Goal: Transaction & Acquisition: Subscribe to service/newsletter

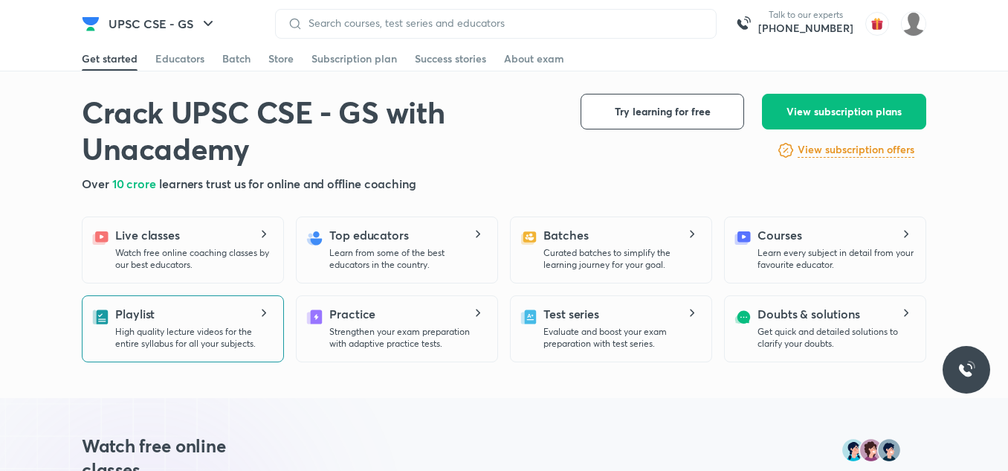
scroll to position [297, 0]
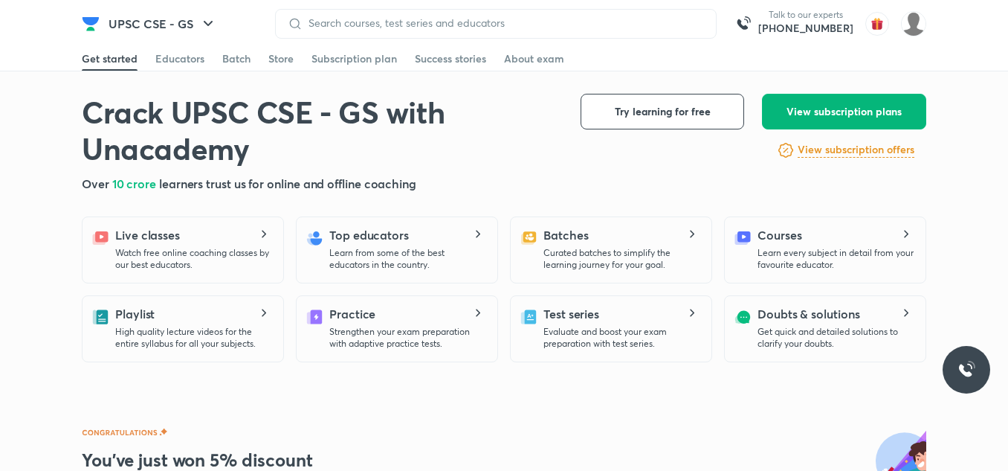
click at [851, 106] on span "View subscription plans" at bounding box center [844, 111] width 115 height 15
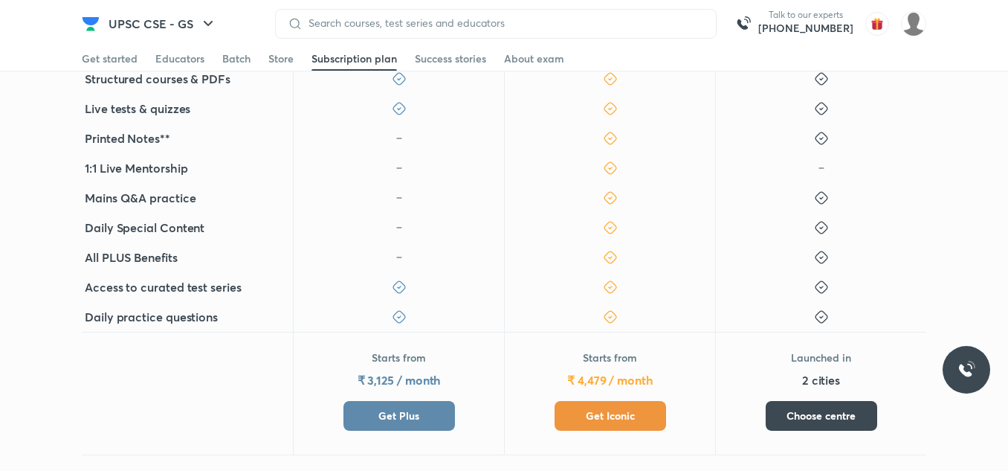
scroll to position [694, 0]
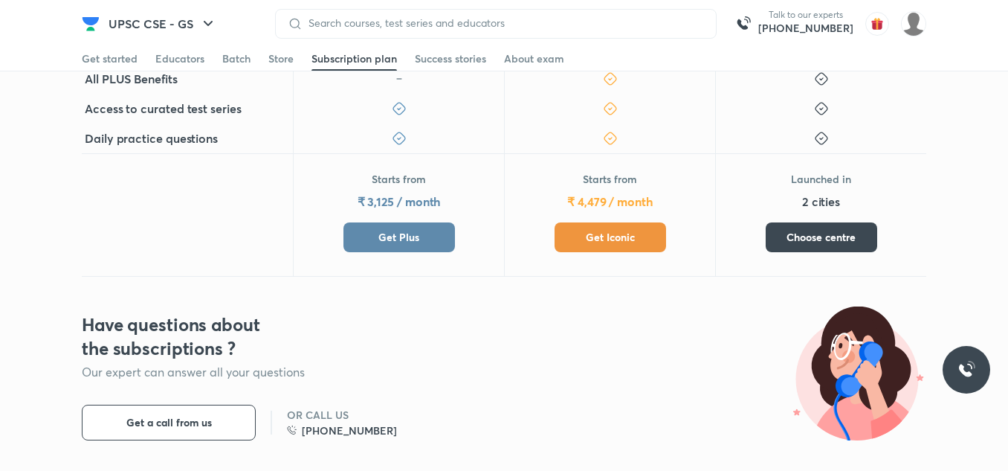
click at [618, 233] on span "Get Iconic" at bounding box center [610, 237] width 49 height 15
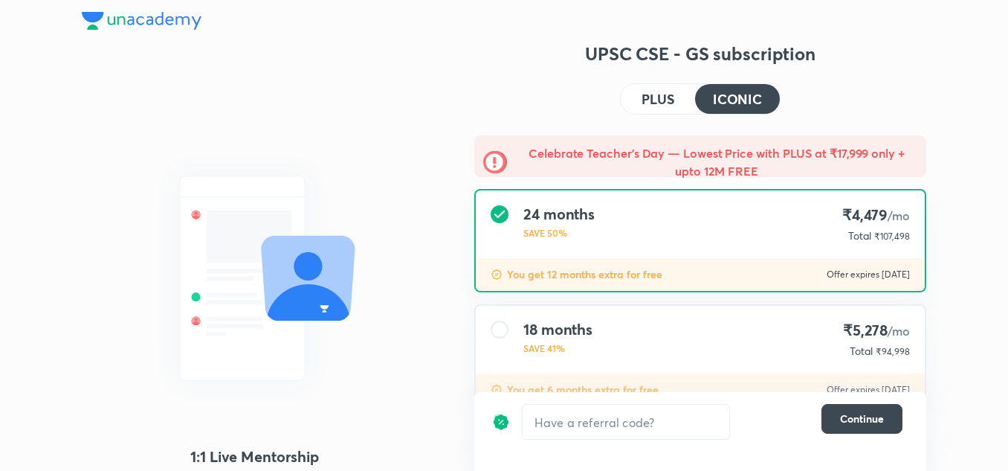
scroll to position [99, 0]
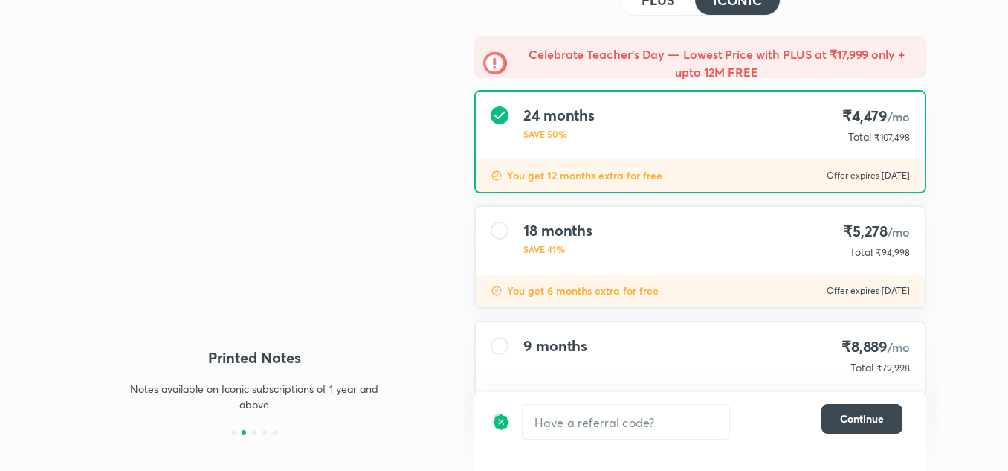
click at [618, 230] on div "18 months SAVE 41% ₹5,278 /mo Total ₹94,998" at bounding box center [700, 241] width 449 height 68
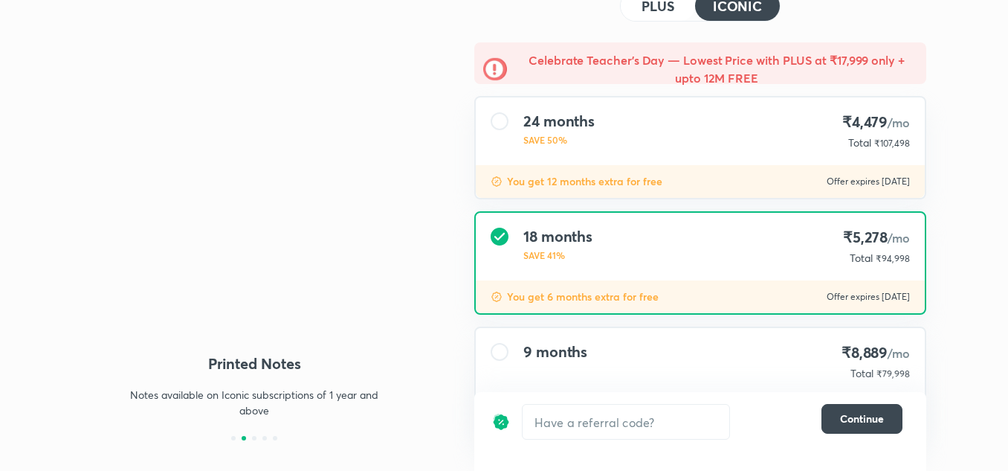
scroll to position [63, 0]
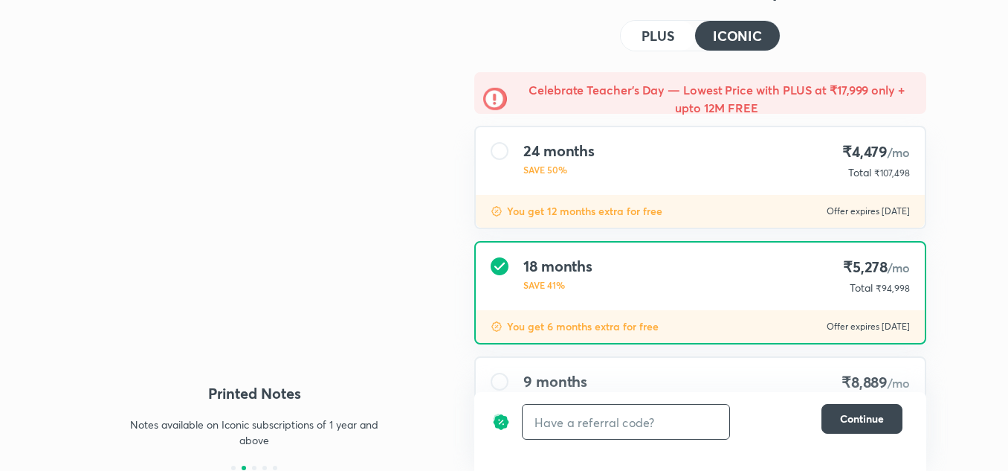
click at [581, 427] on input "text" at bounding box center [626, 422] width 207 height 35
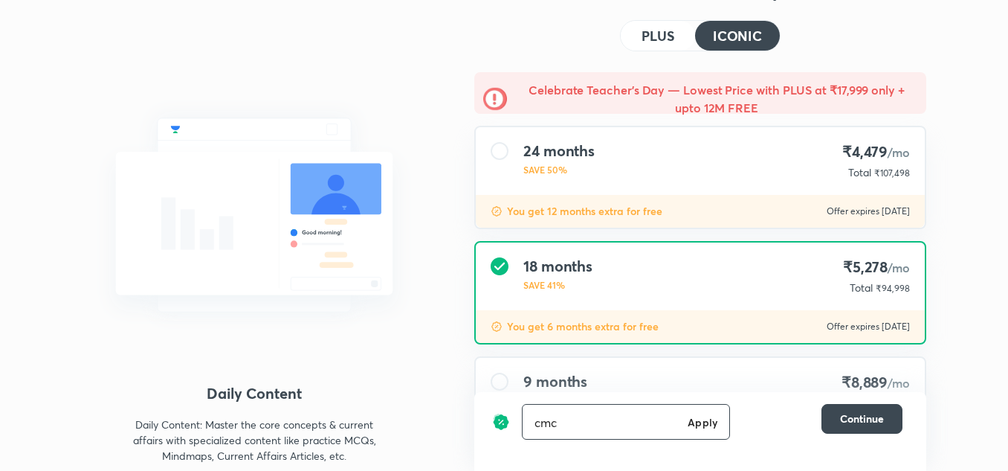
type input "cmc"
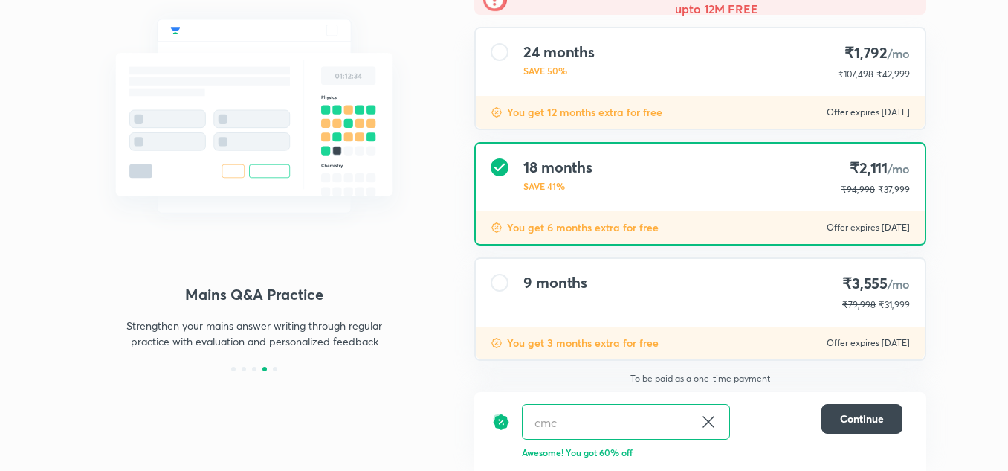
scroll to position [63, 0]
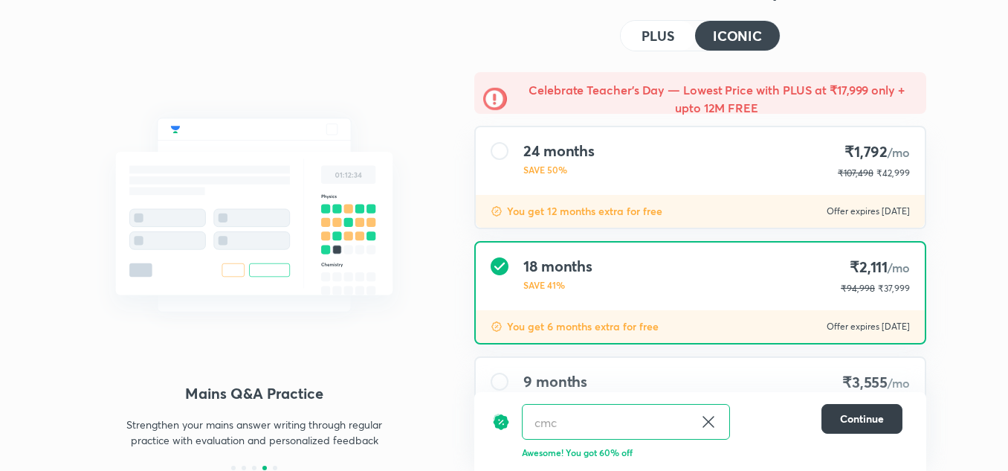
click at [839, 409] on button "Continue" at bounding box center [862, 419] width 81 height 30
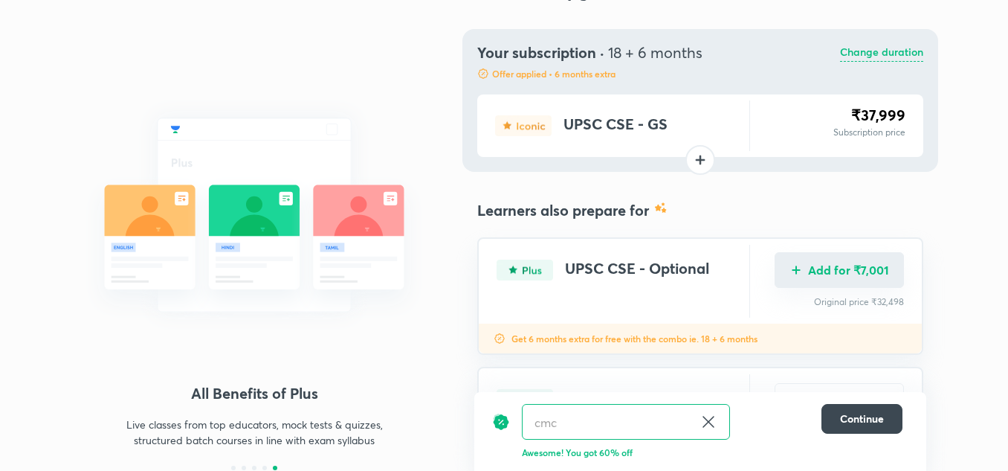
click at [830, 259] on button "Add for ₹7,001" at bounding box center [839, 270] width 129 height 36
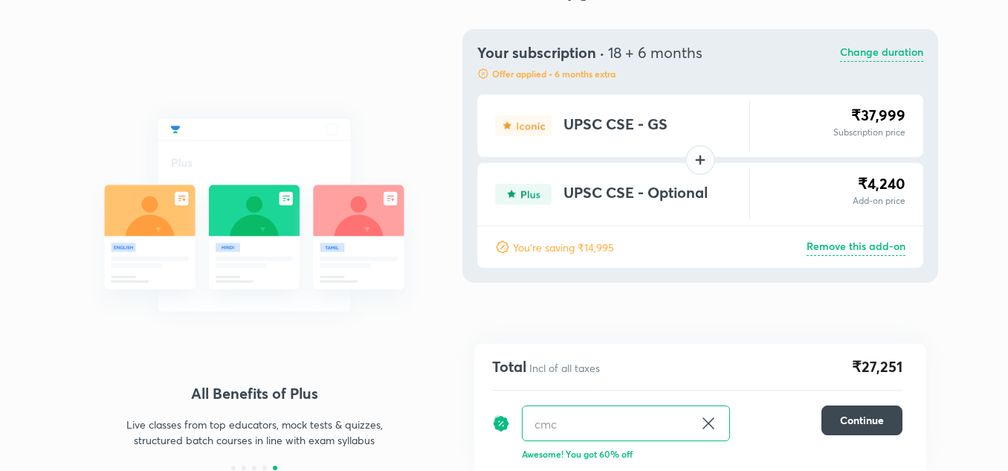
scroll to position [62, 0]
